Goal: Check status: Check status

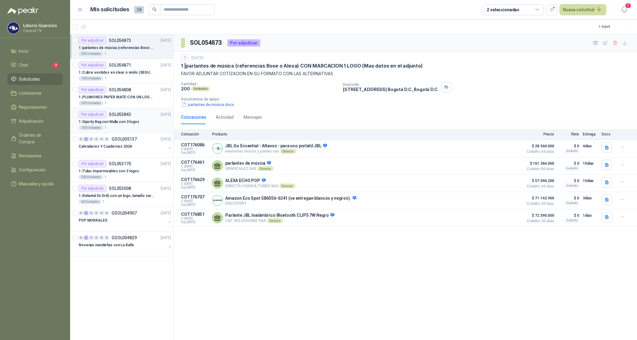
click at [113, 123] on p "1 | Sporty Bag con Malla con 3 logos" at bounding box center [109, 122] width 61 height 6
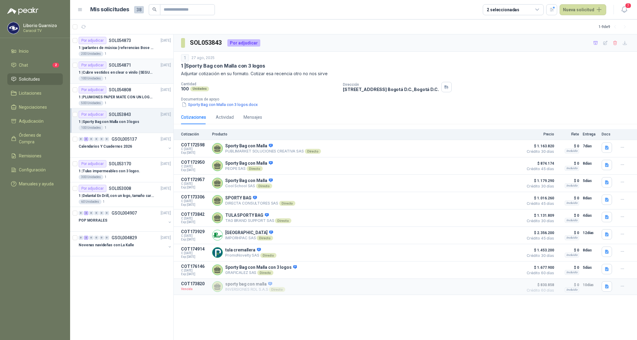
click at [127, 73] on p "1 | Cubre vestidos en clear o vinilo (SEGUN ESPECIFICACIONES DEL ADJUNTO)" at bounding box center [117, 73] width 76 height 6
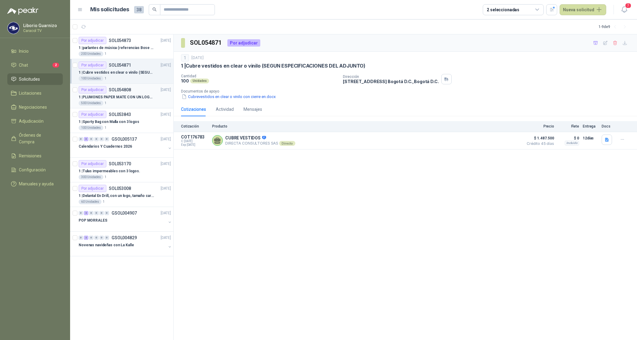
click at [127, 96] on p "1 | PLUMONES PAPER MATE CON UN LOGO (SEGUN REF.ADJUNTA)" at bounding box center [117, 97] width 76 height 6
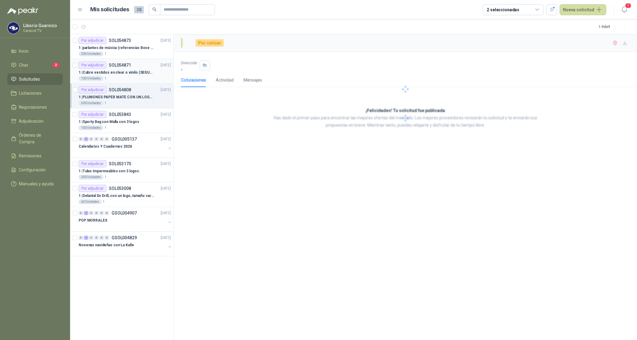
click at [130, 71] on p "1 | Cubre vestidos en clear o vinilo (SEGUN ESPECIFICACIONES DEL ADJUNTO)" at bounding box center [117, 73] width 76 height 6
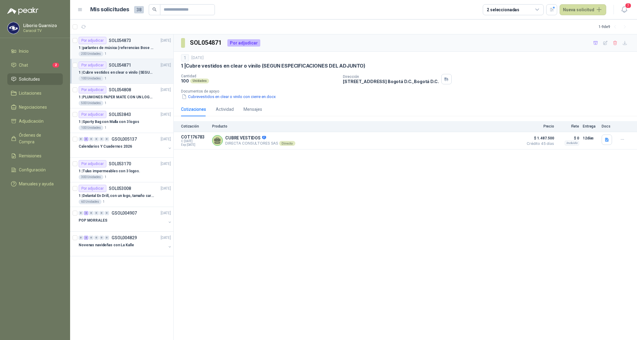
click at [131, 52] on div "200 Unidades 1" at bounding box center [125, 54] width 92 height 5
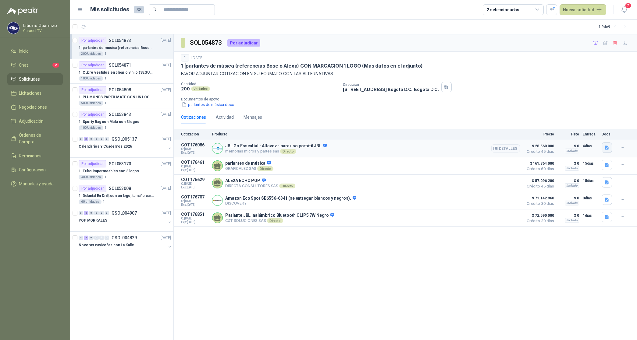
click at [607, 150] on icon "button" at bounding box center [607, 148] width 4 height 4
click at [598, 137] on button "JBL.pdf" at bounding box center [598, 134] width 22 height 6
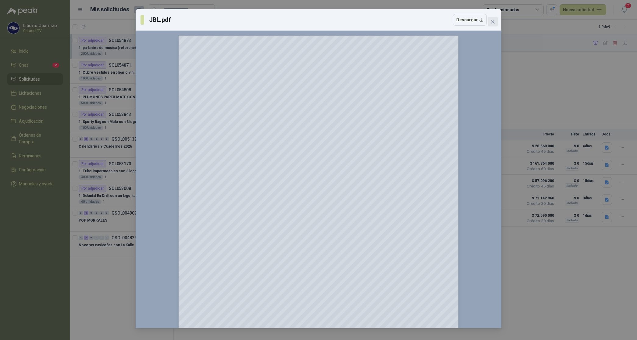
click at [494, 23] on icon "close" at bounding box center [493, 22] width 4 height 4
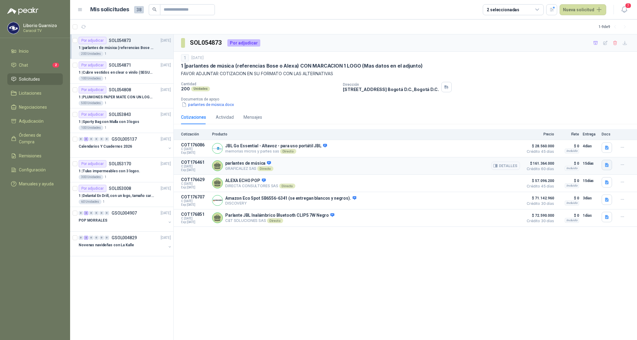
click at [607, 166] on icon "button" at bounding box center [606, 165] width 5 height 5
click at [561, 150] on button "COTIZACIÓN -00-1407 CARACOL TELEVISIÓN -PARALANTES BOSE.pdf" at bounding box center [541, 152] width 133 height 6
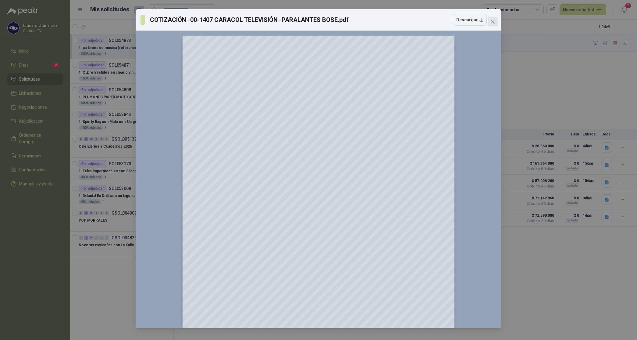
click at [491, 18] on button "Close" at bounding box center [493, 22] width 10 height 10
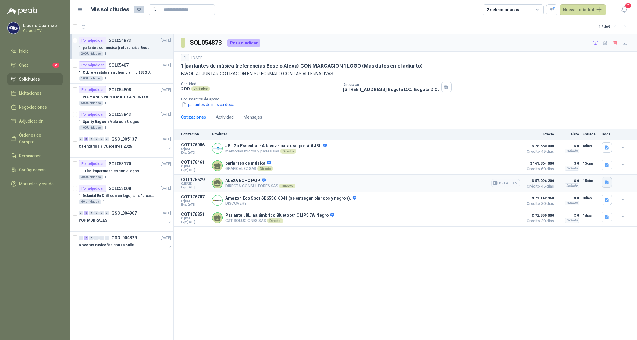
click at [605, 182] on icon "button" at bounding box center [607, 182] width 4 height 4
click at [555, 170] on button "CARACOL TV PARLANTE ALEXA 6047.pdf" at bounding box center [567, 170] width 82 height 6
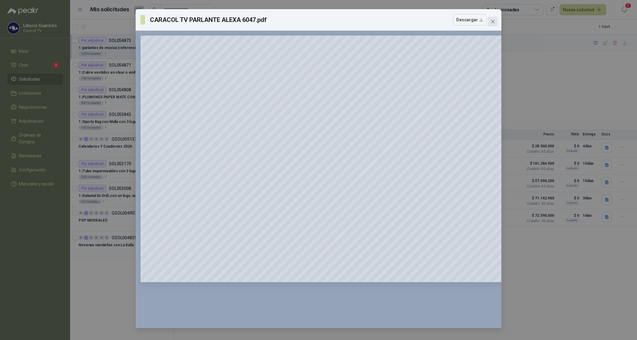
click at [496, 21] on span "Close" at bounding box center [493, 21] width 10 height 5
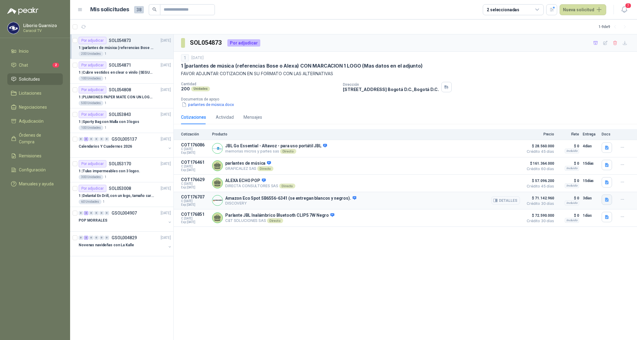
click at [607, 201] on icon "button" at bounding box center [607, 200] width 4 height 4
click at [570, 188] on button "Amazon Eco Spot SB6556-6341 .png" at bounding box center [571, 188] width 73 height 6
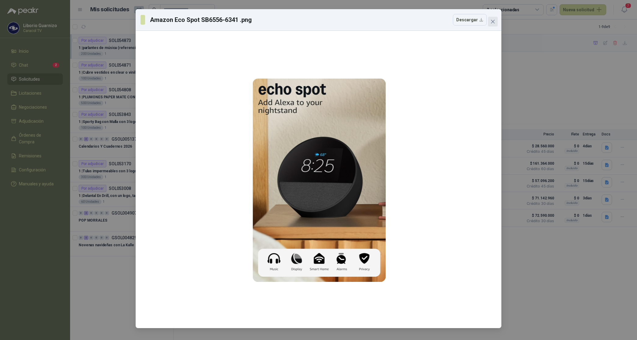
click at [496, 23] on span "Close" at bounding box center [493, 21] width 10 height 5
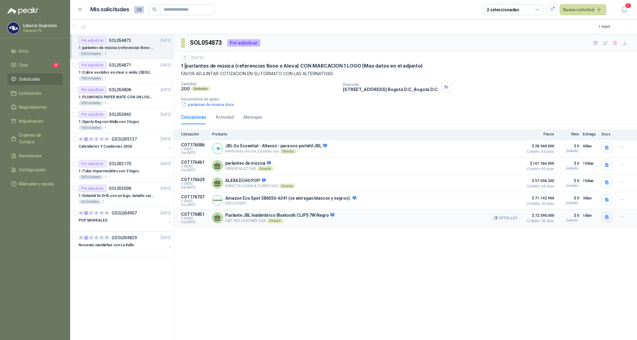
click at [603, 218] on button "button" at bounding box center [607, 217] width 10 height 10
click at [593, 207] on button "Parlante JBL.pdf" at bounding box center [589, 206] width 37 height 6
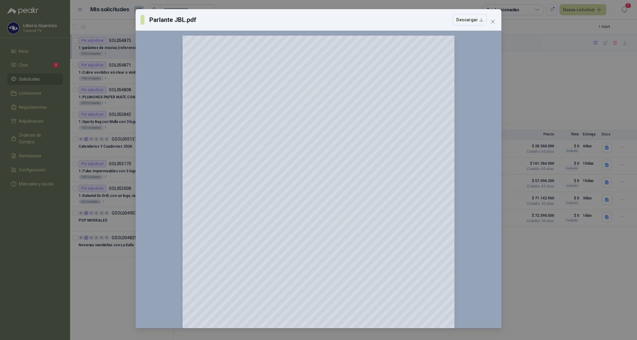
click at [492, 23] on icon "close" at bounding box center [492, 21] width 5 height 5
